Goal: Use online tool/utility

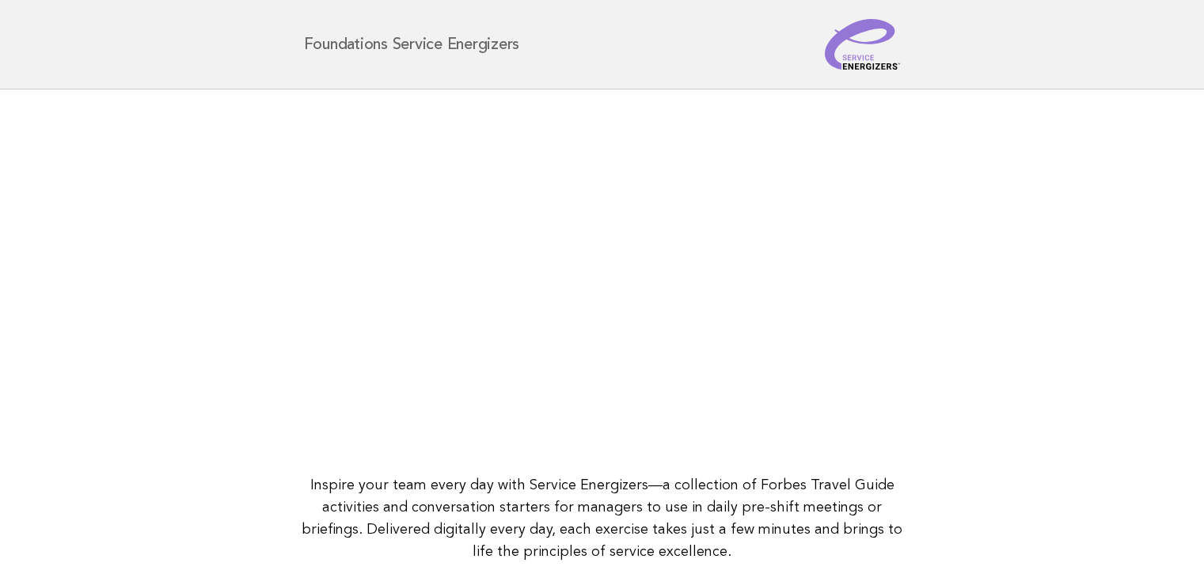
scroll to position [203, 0]
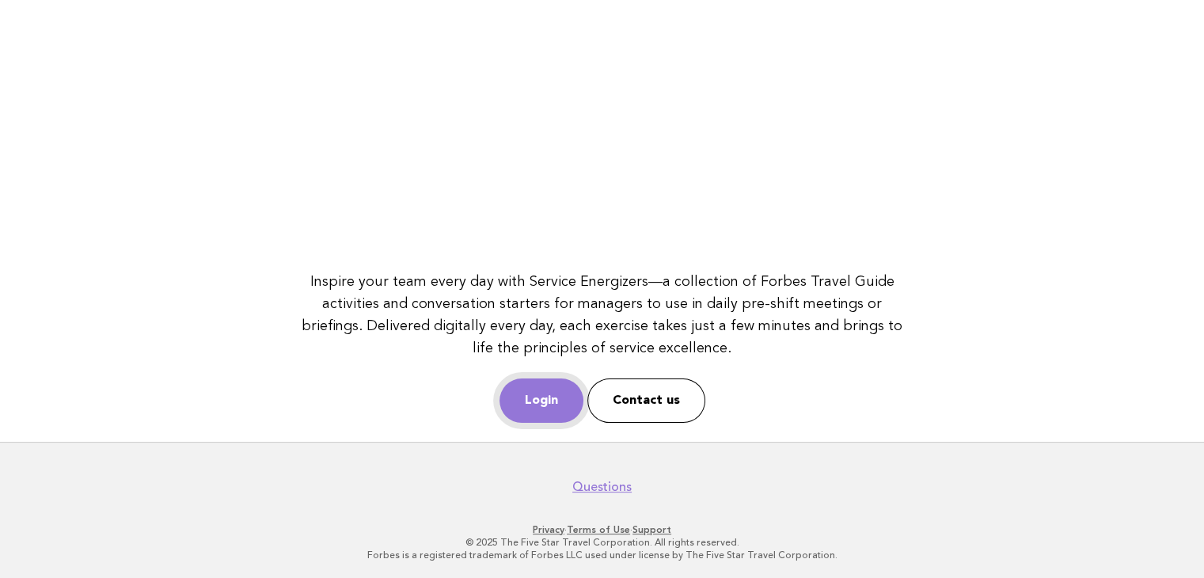
click at [529, 409] on link "Login" at bounding box center [541, 400] width 84 height 44
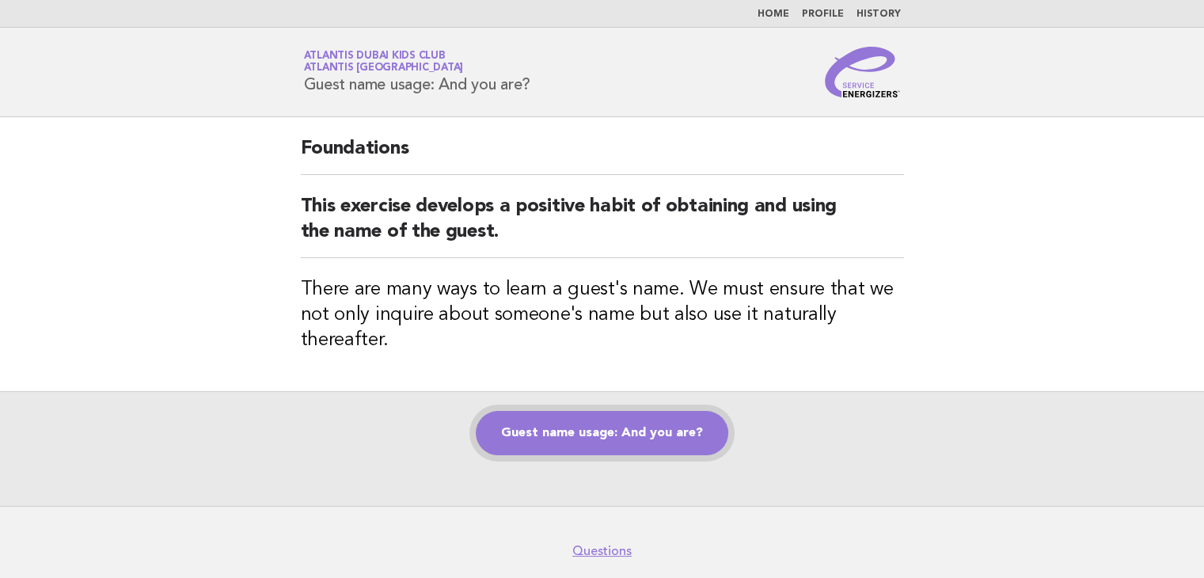
click at [630, 419] on link "Guest name usage: And you are?" at bounding box center [602, 433] width 252 height 44
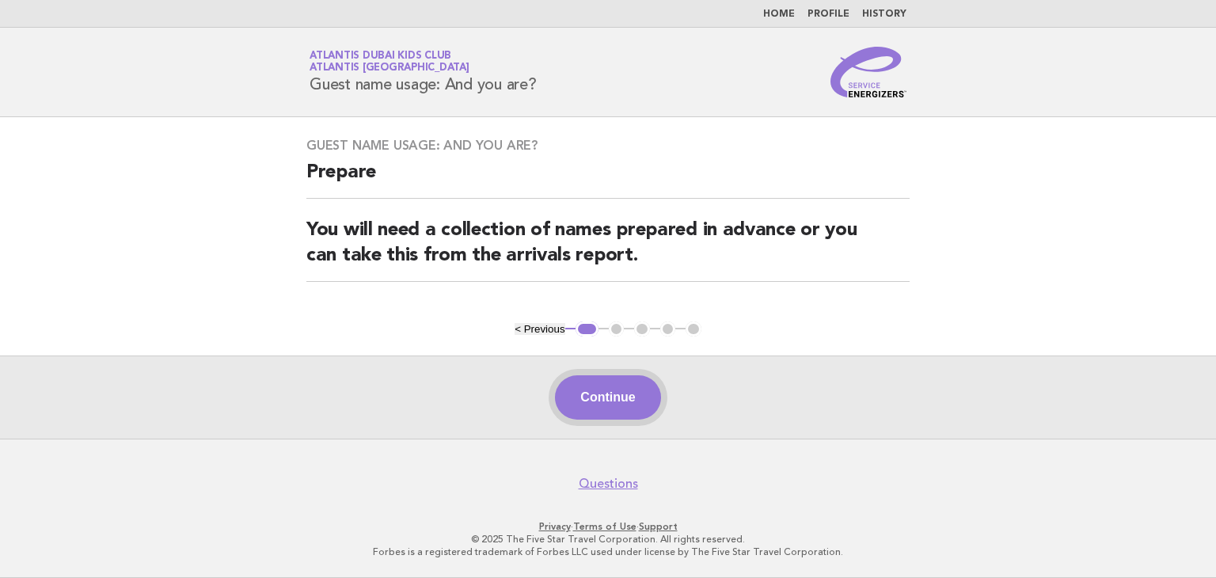
click at [630, 393] on button "Continue" at bounding box center [607, 397] width 105 height 44
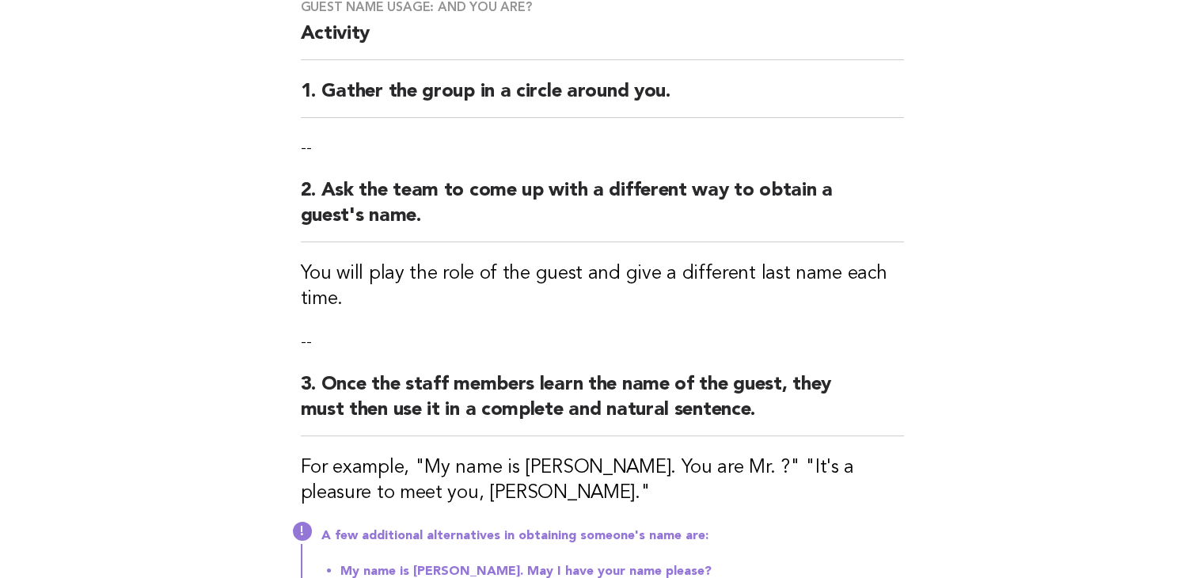
scroll to position [396, 0]
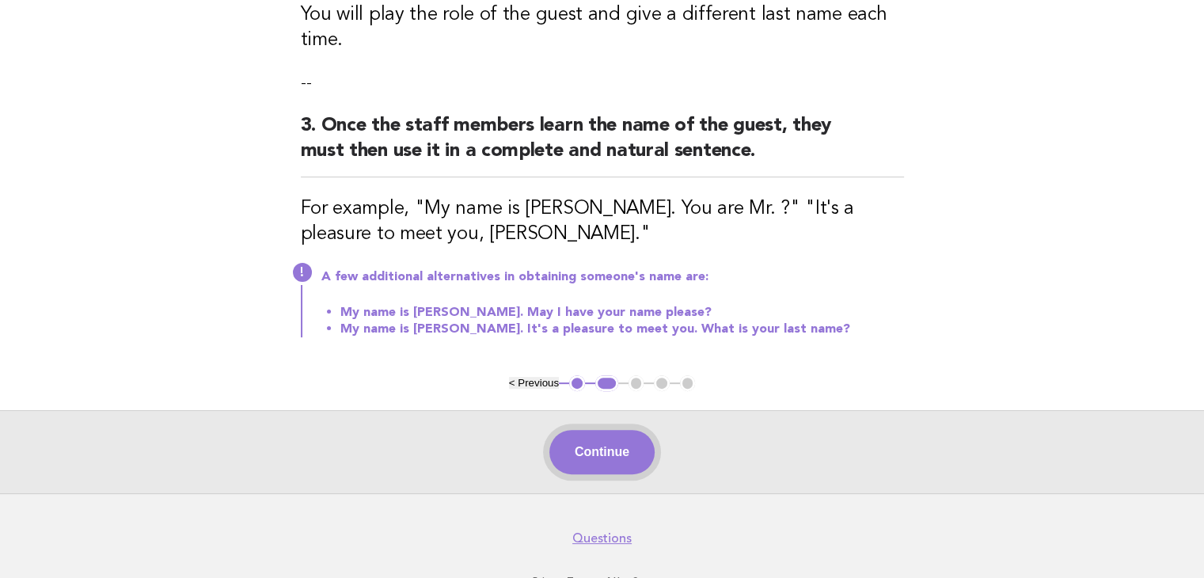
click at [605, 450] on button "Continue" at bounding box center [601, 452] width 105 height 44
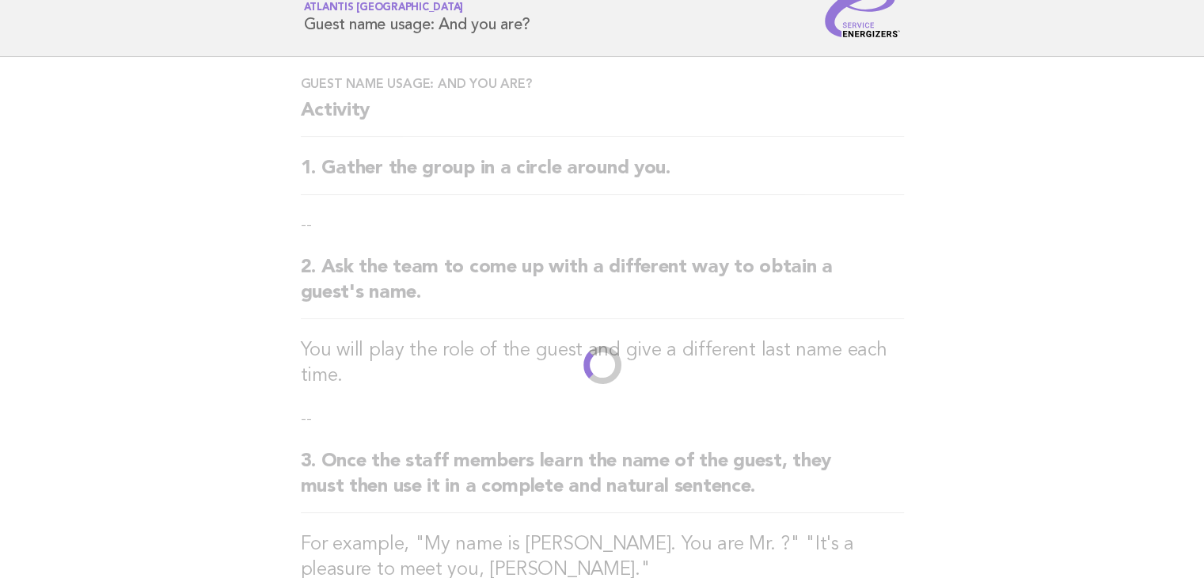
scroll to position [0, 0]
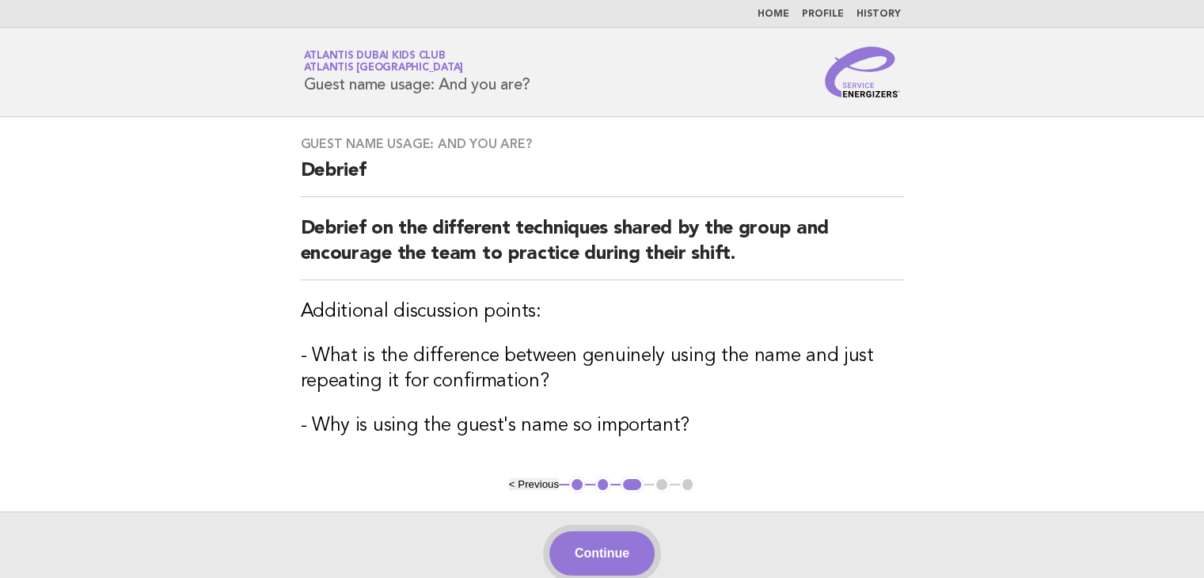
click at [568, 545] on button "Continue" at bounding box center [601, 553] width 105 height 44
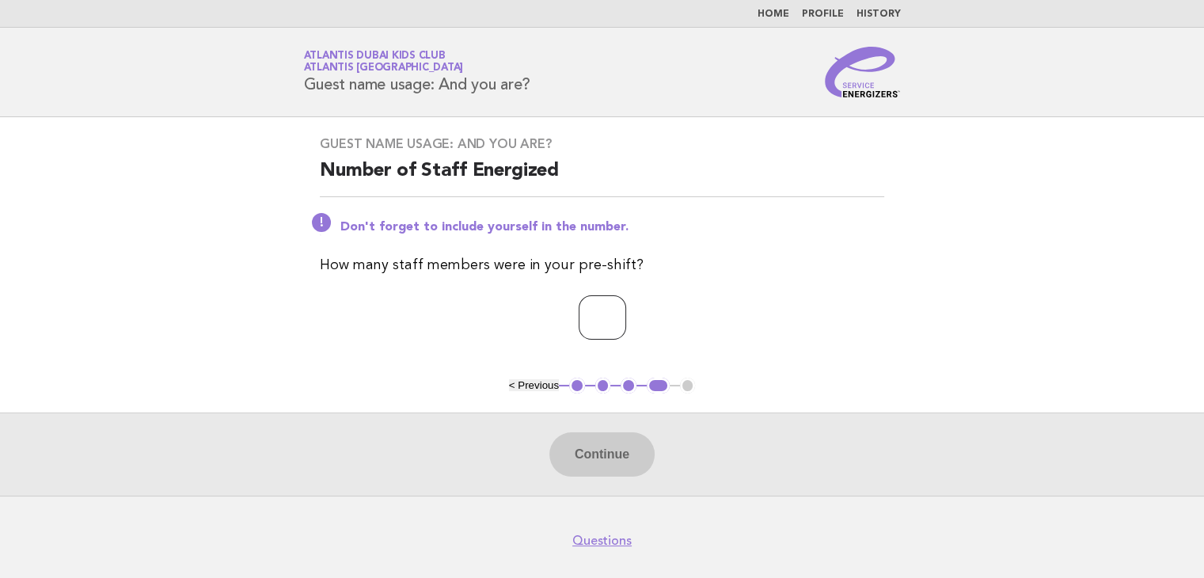
click at [598, 327] on input "number" at bounding box center [602, 317] width 47 height 44
type input "*"
click at [610, 457] on button "Continue" at bounding box center [601, 454] width 105 height 44
